Goal: Information Seeking & Learning: Check status

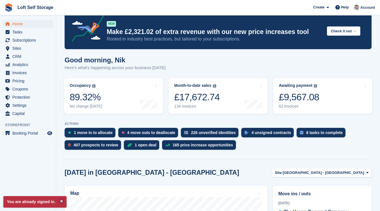
scroll to position [11, 0]
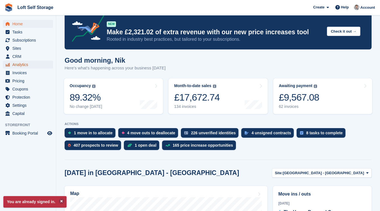
click at [26, 65] on span "Analytics" at bounding box center [29, 65] width 34 height 8
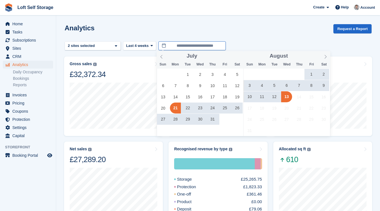
click at [183, 46] on input "**********" at bounding box center [192, 45] width 67 height 9
click at [162, 57] on icon at bounding box center [162, 57] width 4 height 4
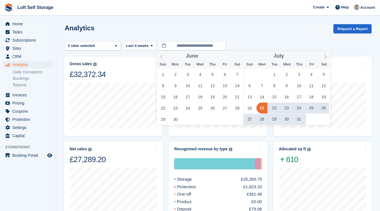
click at [162, 57] on icon at bounding box center [162, 57] width 4 height 4
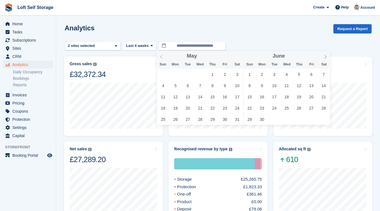
click at [162, 57] on icon at bounding box center [162, 57] width 4 height 4
click at [198, 76] on span "1" at bounding box center [200, 74] width 11 height 11
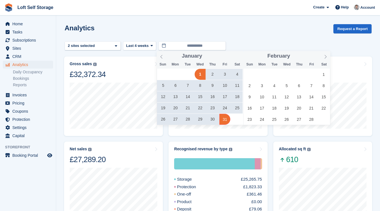
click at [226, 120] on span "31" at bounding box center [224, 119] width 11 height 11
type input "**********"
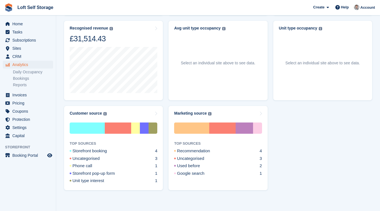
scroll to position [215, 0]
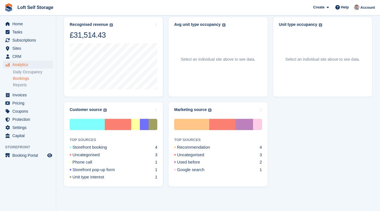
click at [20, 78] on link "Bookings" at bounding box center [33, 78] width 40 height 5
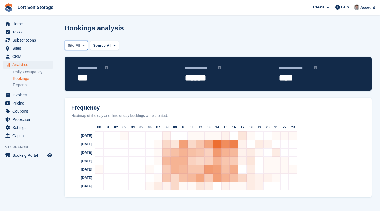
click at [86, 46] on span at bounding box center [83, 45] width 4 height 4
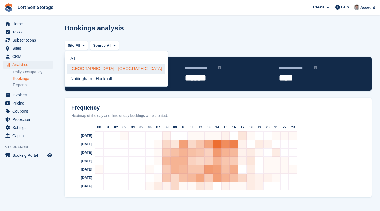
click at [106, 69] on link "[GEOGRAPHIC_DATA] - [GEOGRAPHIC_DATA]" at bounding box center [116, 69] width 98 height 10
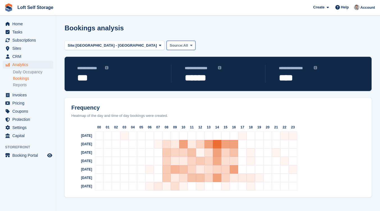
click at [189, 44] on span at bounding box center [191, 45] width 4 height 4
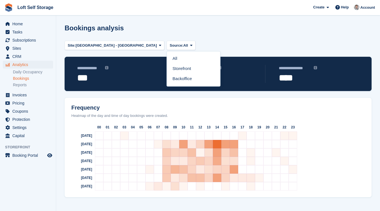
click at [185, 45] on div "Site: Nottingham - Bestwood Village All Nottingham - Bestwood Village Nottingha…" at bounding box center [218, 48] width 307 height 17
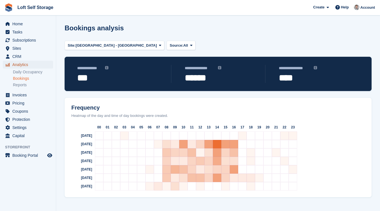
click at [21, 62] on span "Analytics" at bounding box center [29, 65] width 34 height 8
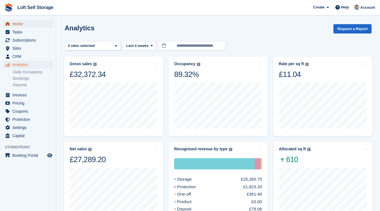
click at [15, 27] on span "Home" at bounding box center [29, 24] width 34 height 8
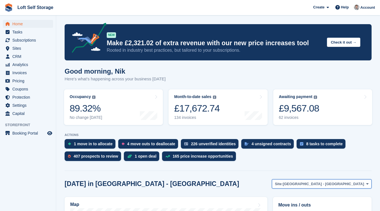
click at [370, 184] on button "Site: [GEOGRAPHIC_DATA] - [GEOGRAPHIC_DATA]" at bounding box center [322, 183] width 100 height 9
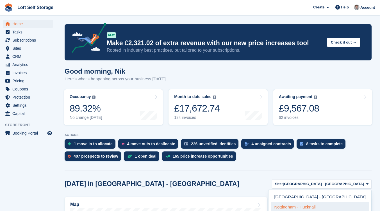
click at [349, 205] on link "Nottingham - Hucknall" at bounding box center [320, 207] width 98 height 10
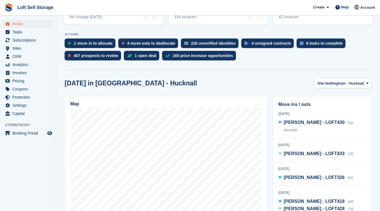
scroll to position [102, 0]
